Goal: Information Seeking & Learning: Learn about a topic

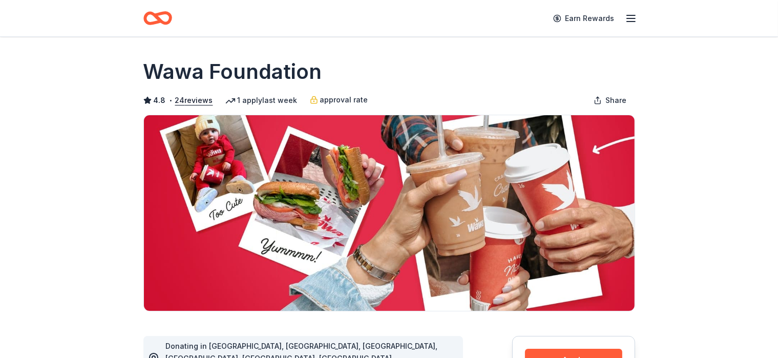
click at [340, 101] on span "approval rate" at bounding box center [344, 100] width 48 height 12
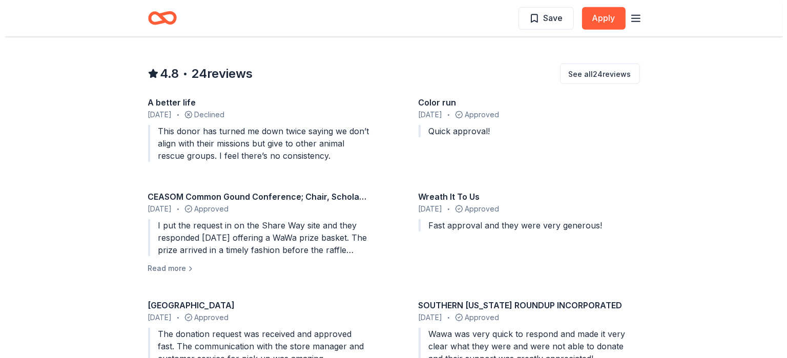
scroll to position [1025, 0]
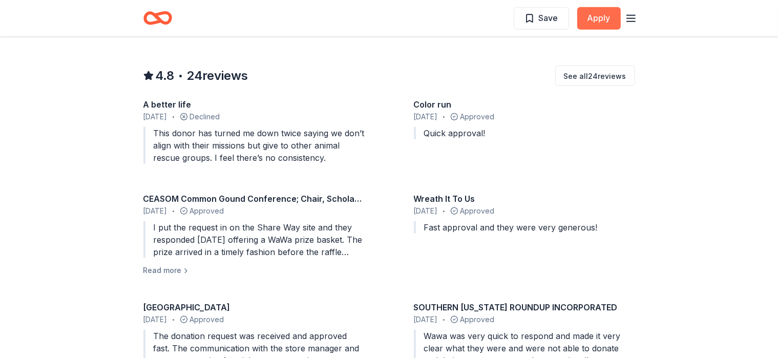
click at [596, 22] on button "Apply" at bounding box center [599, 18] width 44 height 23
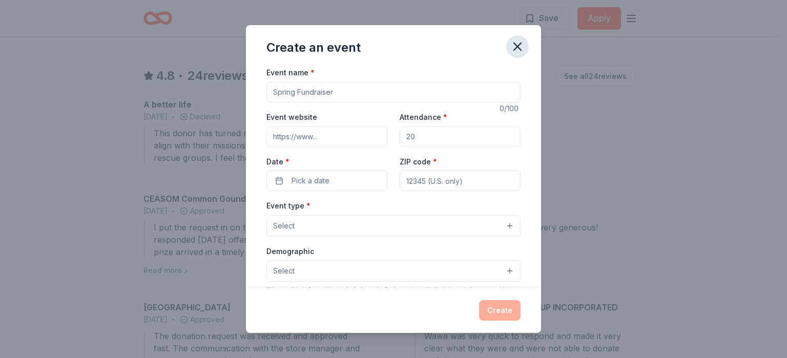
click at [517, 44] on icon "button" at bounding box center [517, 46] width 14 height 14
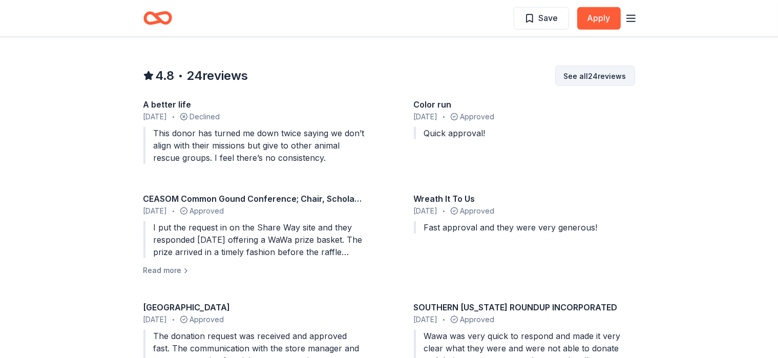
click at [582, 66] on button "See all 24 reviews" at bounding box center [595, 76] width 80 height 20
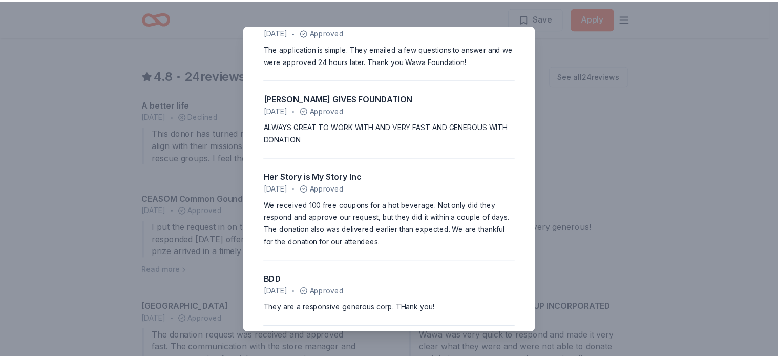
scroll to position [947, 0]
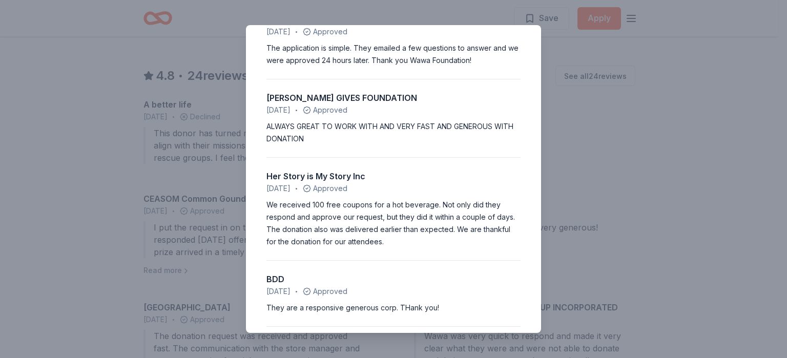
click at [570, 69] on div "4.8 • 24 reviews A better life May 2025 • Declined This donor has turned me dow…" at bounding box center [393, 179] width 787 height 358
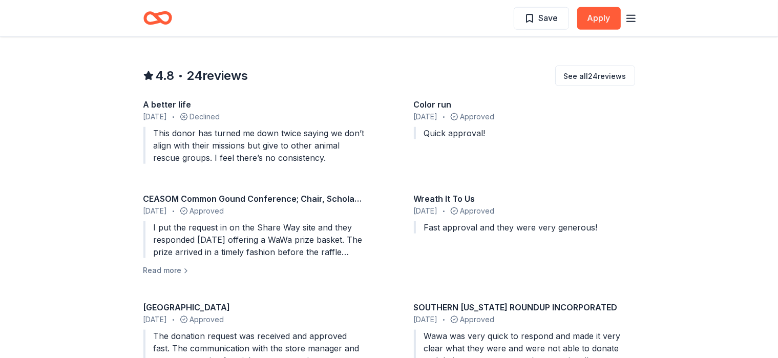
click at [516, 114] on div "Color run April 2025 • Approved Quick approval!" at bounding box center [524, 133] width 221 height 70
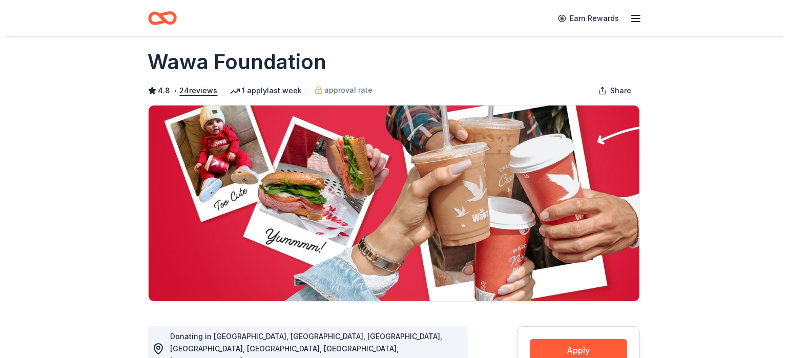
scroll to position [0, 0]
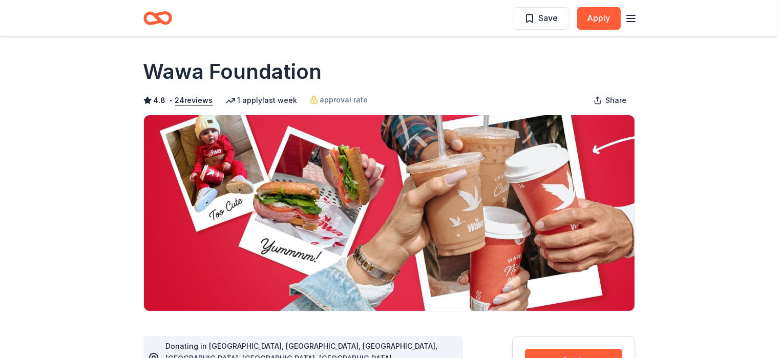
click at [274, 100] on div "1 apply last week" at bounding box center [261, 100] width 72 height 12
click at [635, 20] on icon "button" at bounding box center [631, 18] width 12 height 12
click at [591, 20] on button "Apply" at bounding box center [599, 18] width 44 height 23
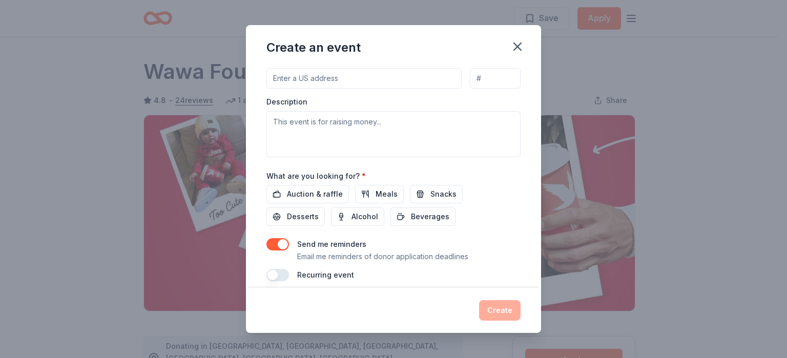
scroll to position [268, 0]
